Goal: Navigation & Orientation: Find specific page/section

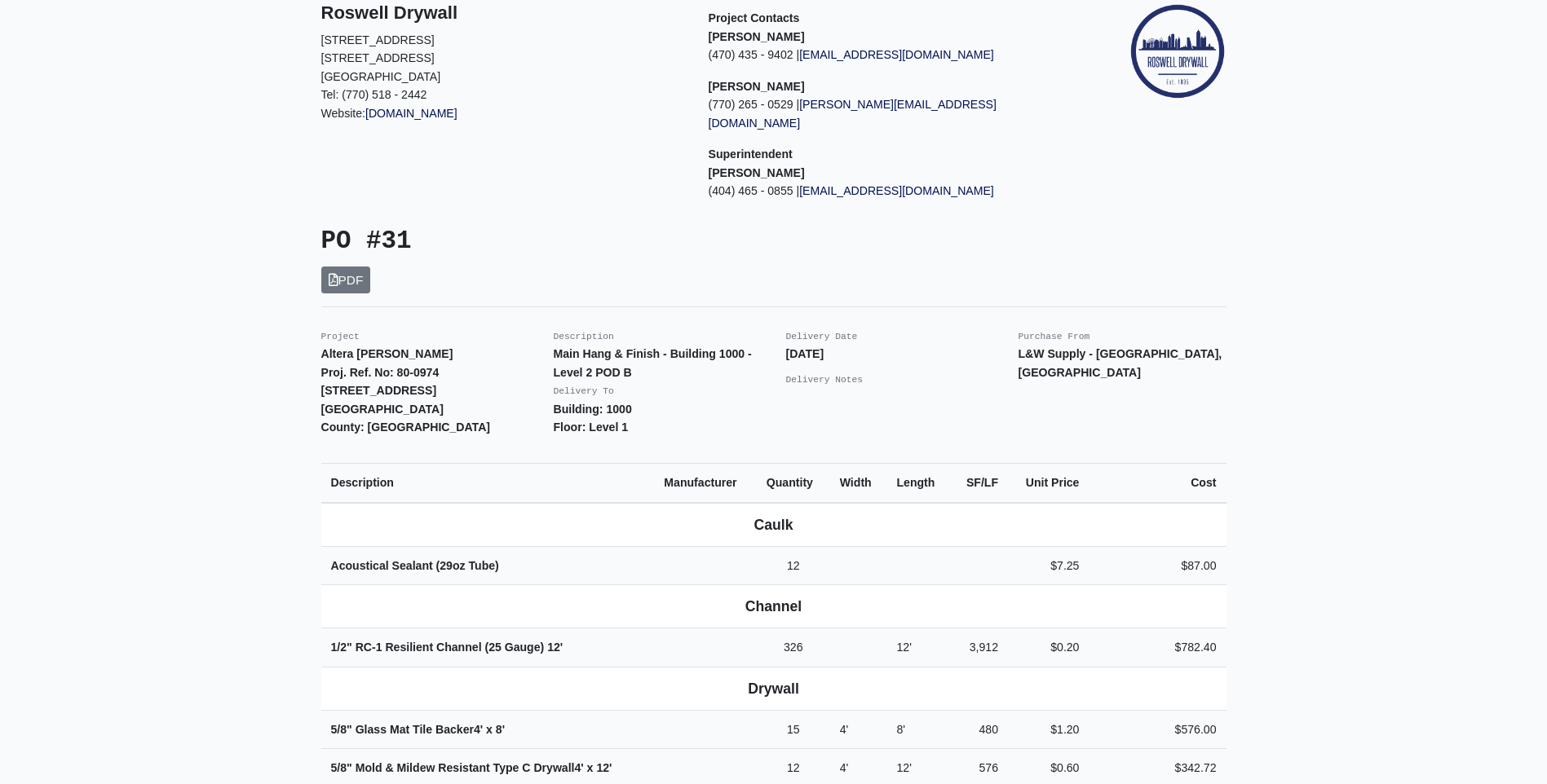
scroll to position [163, 0]
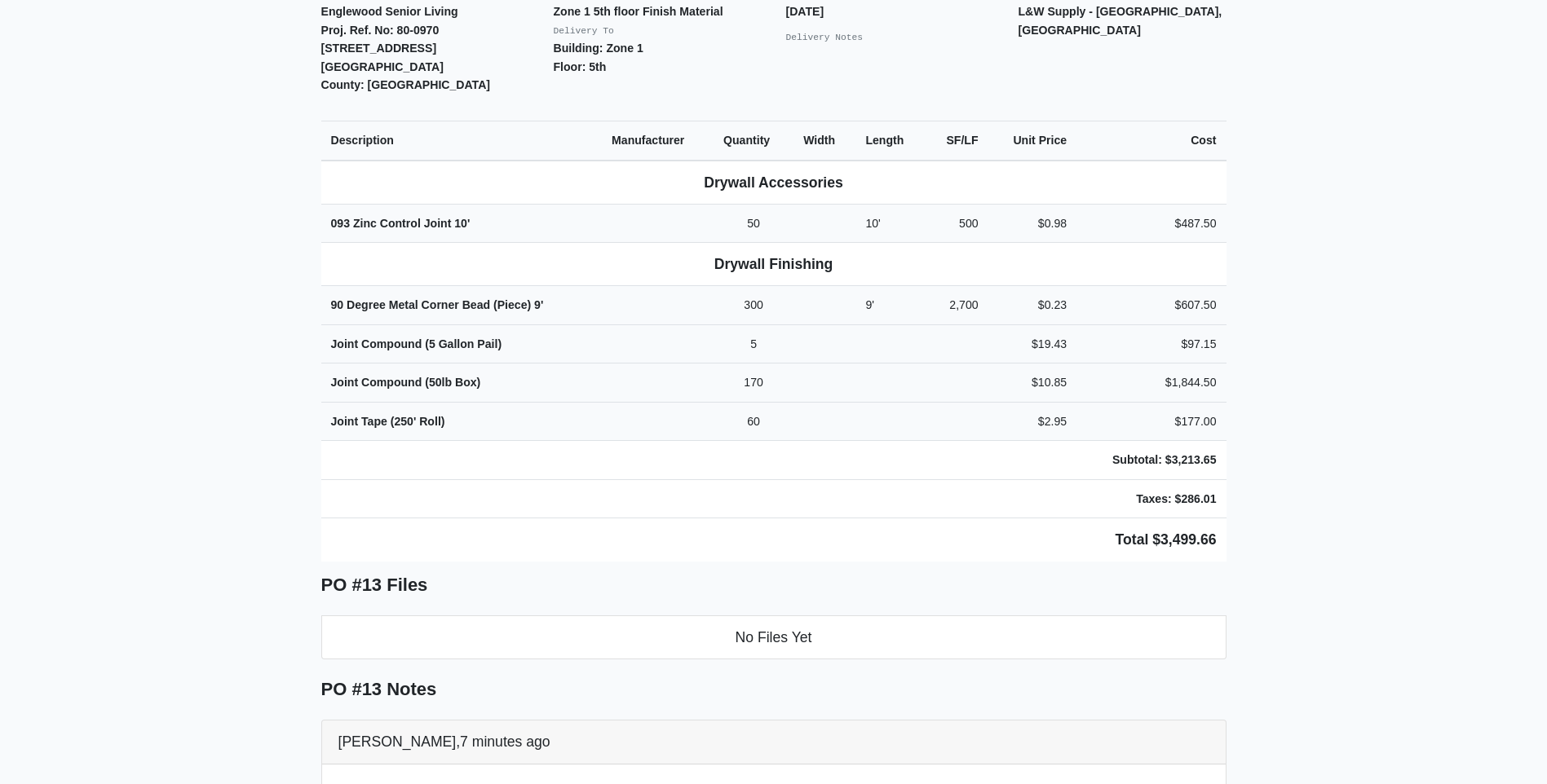
scroll to position [489, 0]
